Goal: Task Accomplishment & Management: Use online tool/utility

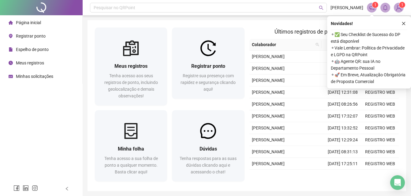
click at [29, 35] on span "Registrar ponto" at bounding box center [31, 36] width 30 height 5
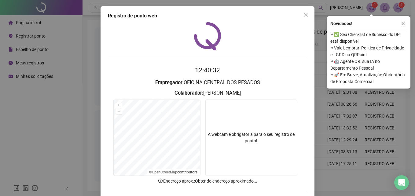
scroll to position [29, 0]
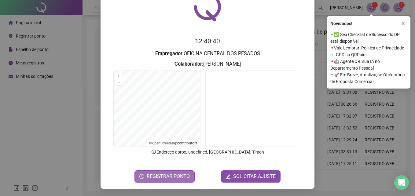
click at [164, 178] on span "REGISTRAR PONTO" at bounding box center [168, 176] width 43 height 7
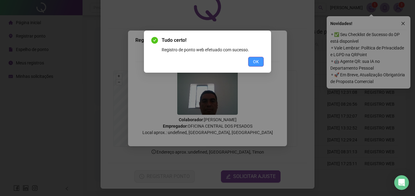
click at [258, 61] on span "OK" at bounding box center [256, 61] width 6 height 7
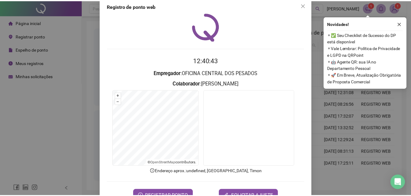
scroll to position [0, 0]
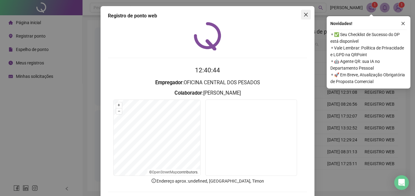
click at [306, 13] on icon "close" at bounding box center [306, 14] width 5 height 5
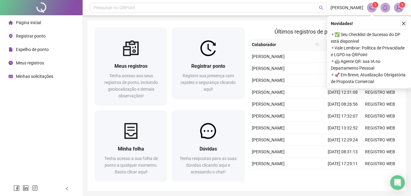
click at [405, 24] on icon "close" at bounding box center [403, 23] width 4 height 4
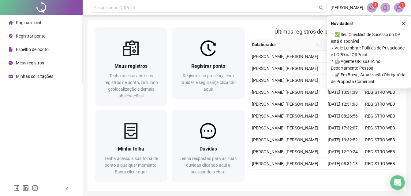
click at [403, 22] on icon "close" at bounding box center [403, 23] width 4 height 4
